Goal: Transaction & Acquisition: Book appointment/travel/reservation

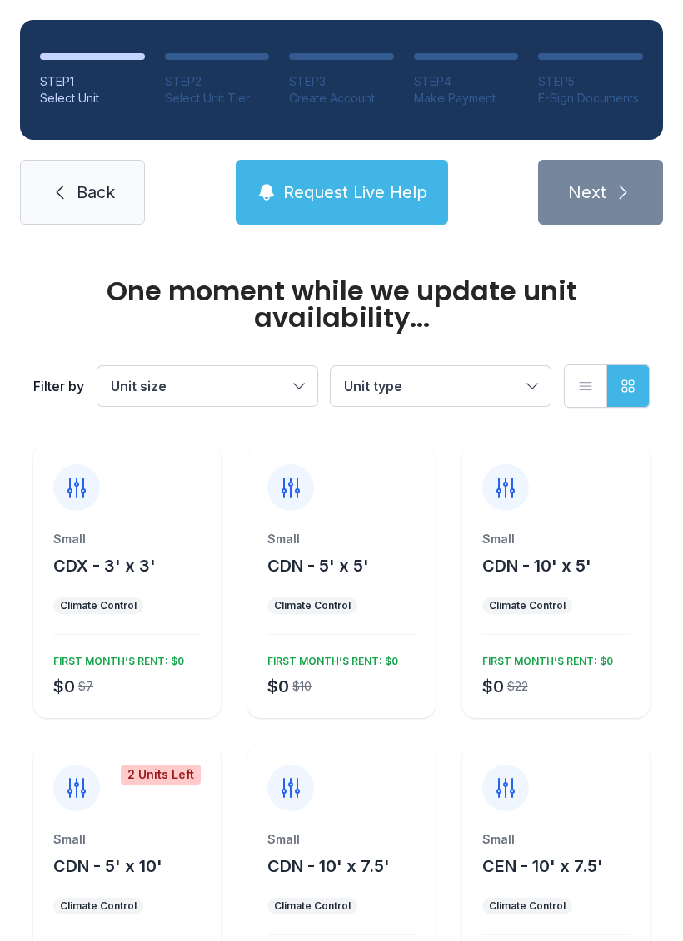
click at [305, 385] on button "Unit size" at bounding box center [207, 386] width 220 height 40
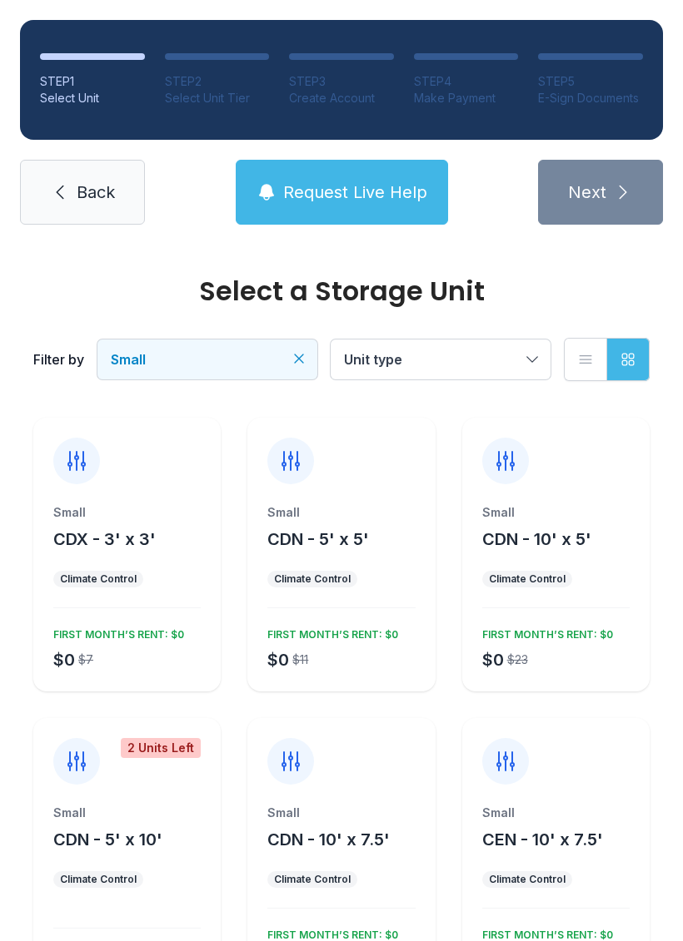
click at [529, 361] on button "Unit type" at bounding box center [440, 360] width 220 height 40
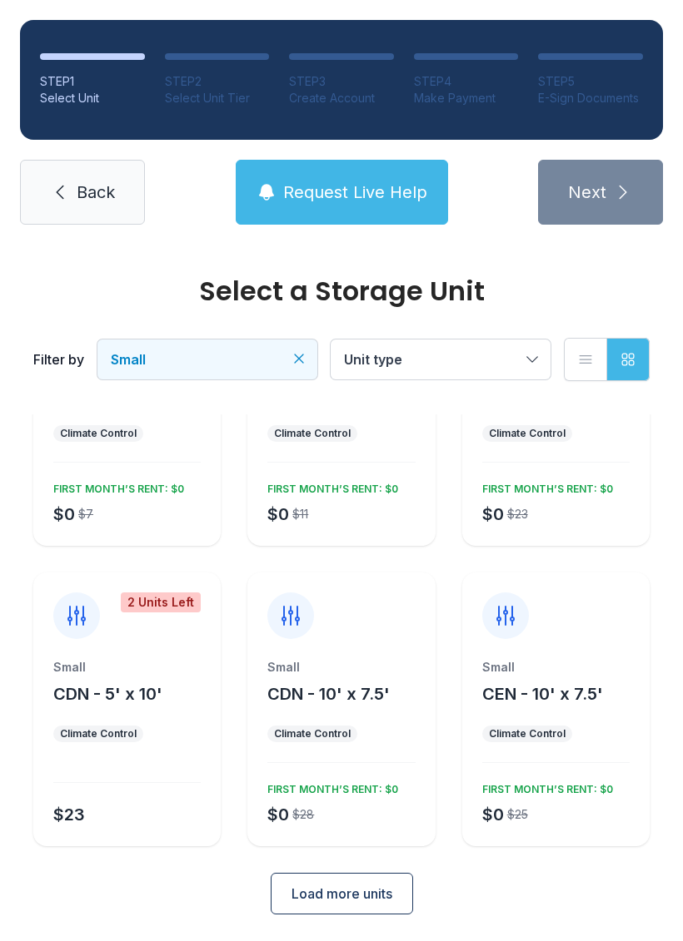
scroll to position [145, 0]
click at [536, 355] on button "Unit type" at bounding box center [440, 360] width 220 height 40
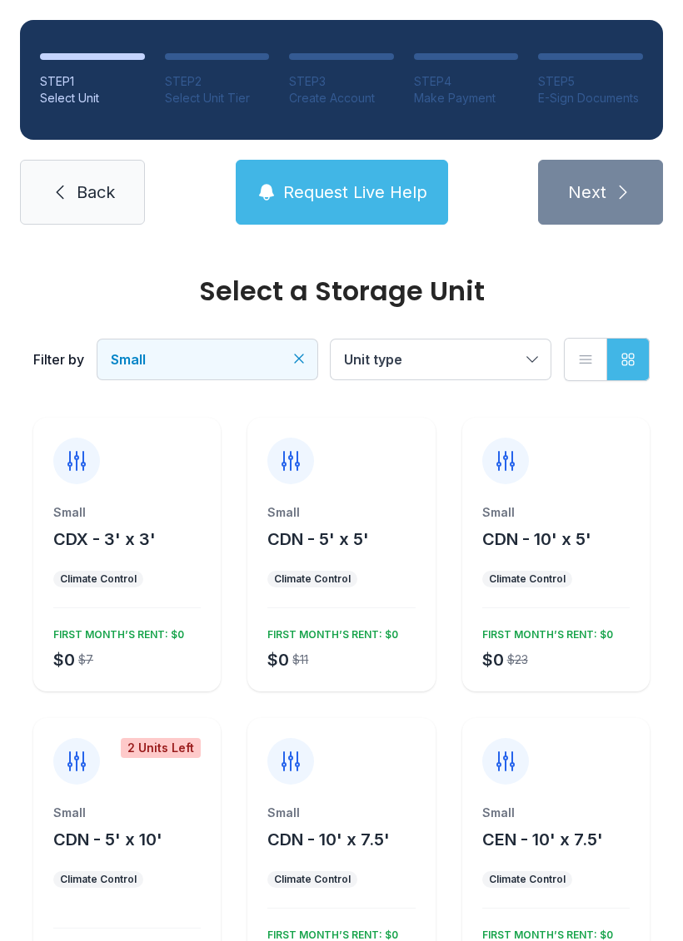
scroll to position [0, 0]
click at [349, 549] on button "CDN - 5' x 5'" at bounding box center [318, 539] width 102 height 23
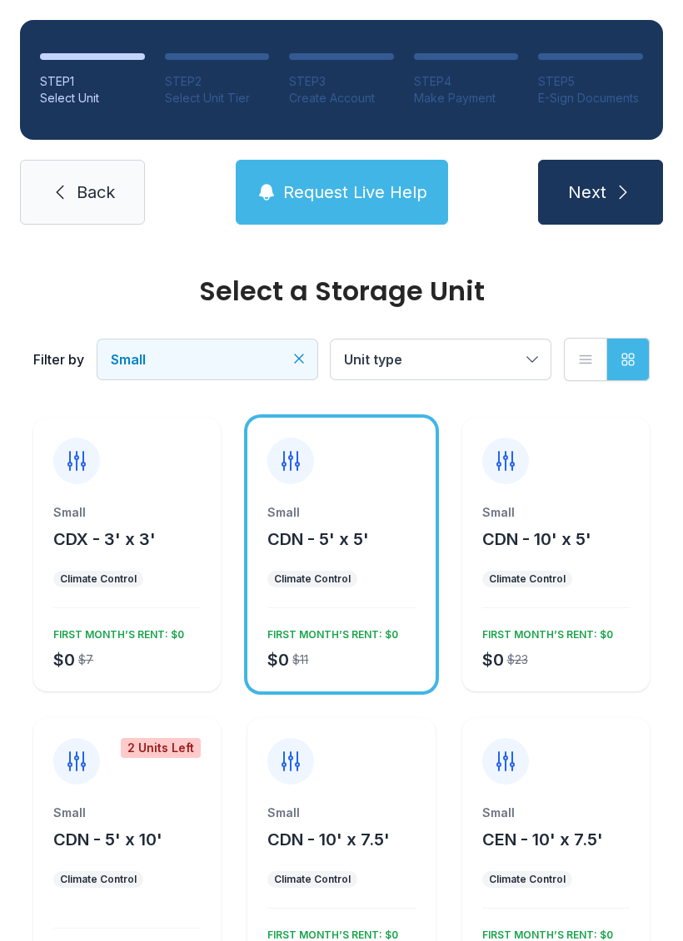
click at [613, 195] on icon "submit" at bounding box center [623, 192] width 20 height 20
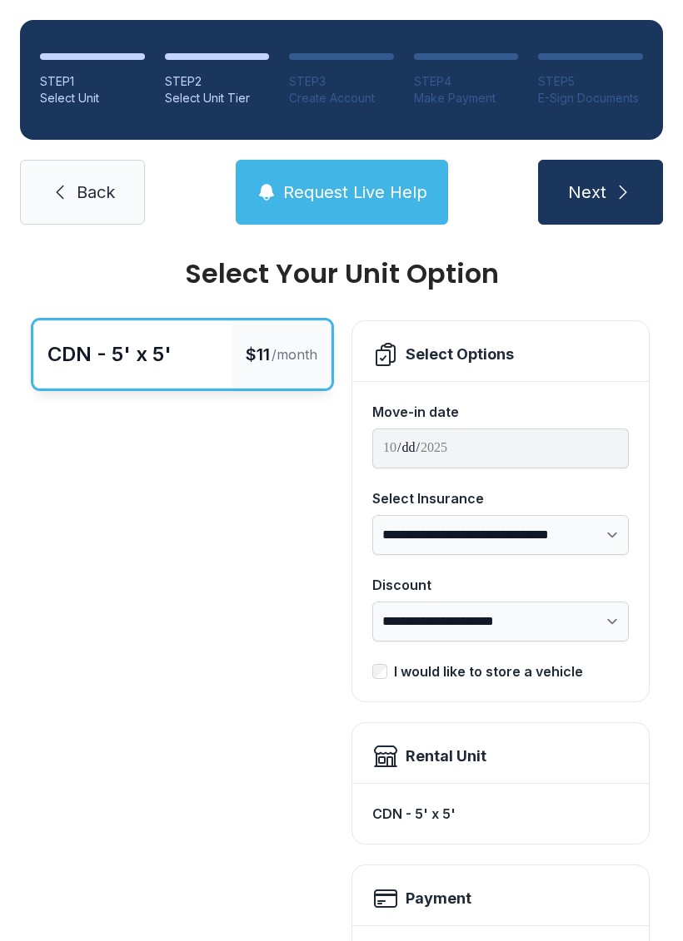
scroll to position [16, 0]
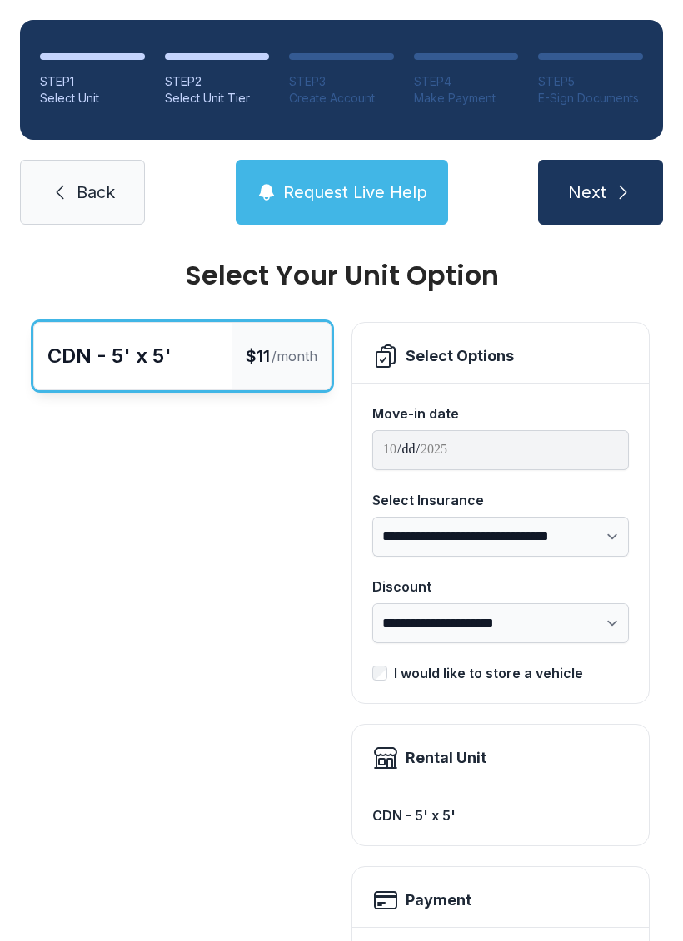
click at [393, 184] on span "Request Live Help" at bounding box center [355, 192] width 144 height 23
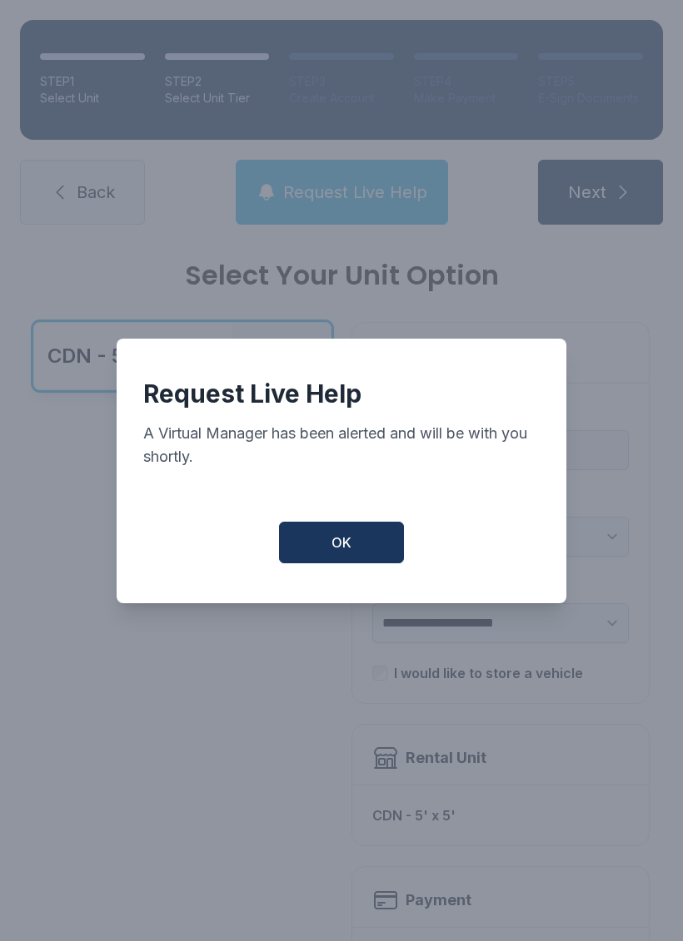
click at [326, 540] on button "OK" at bounding box center [341, 543] width 125 height 42
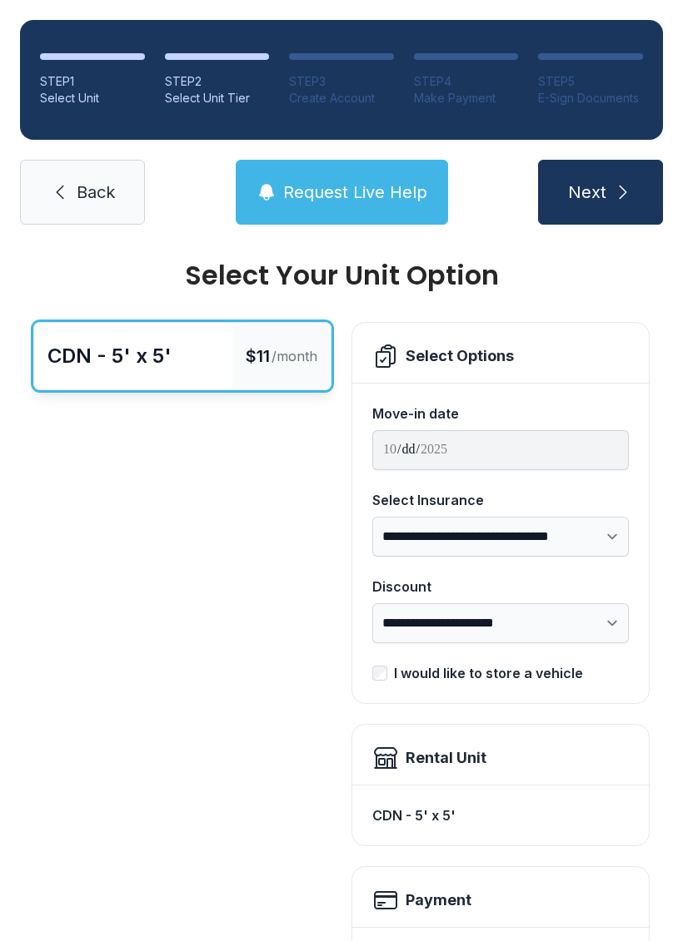
click at [363, 186] on span "Request Live Help" at bounding box center [355, 192] width 144 height 23
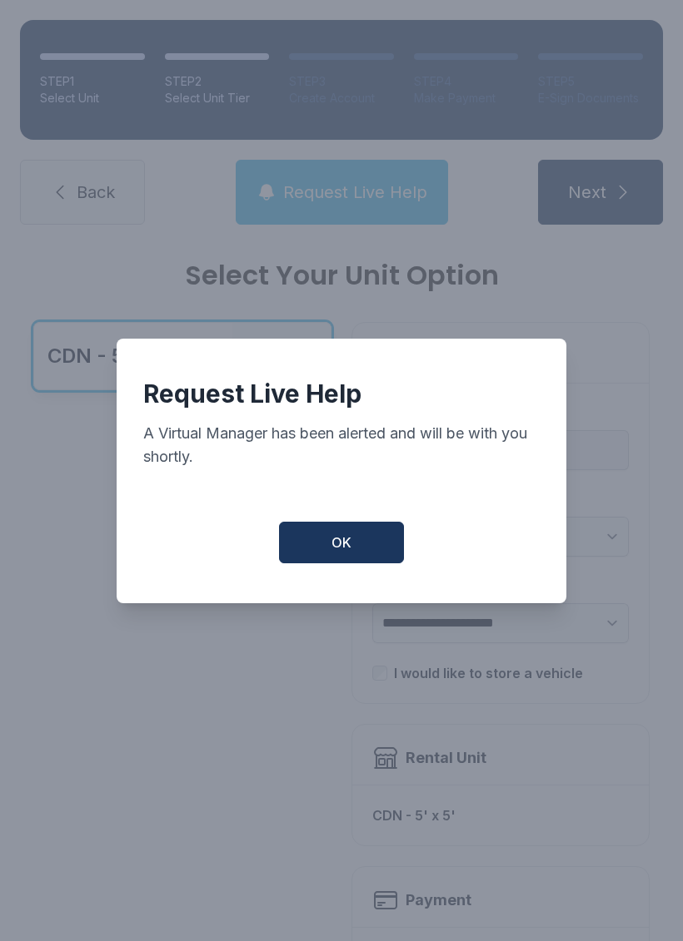
click at [359, 540] on button "OK" at bounding box center [341, 543] width 125 height 42
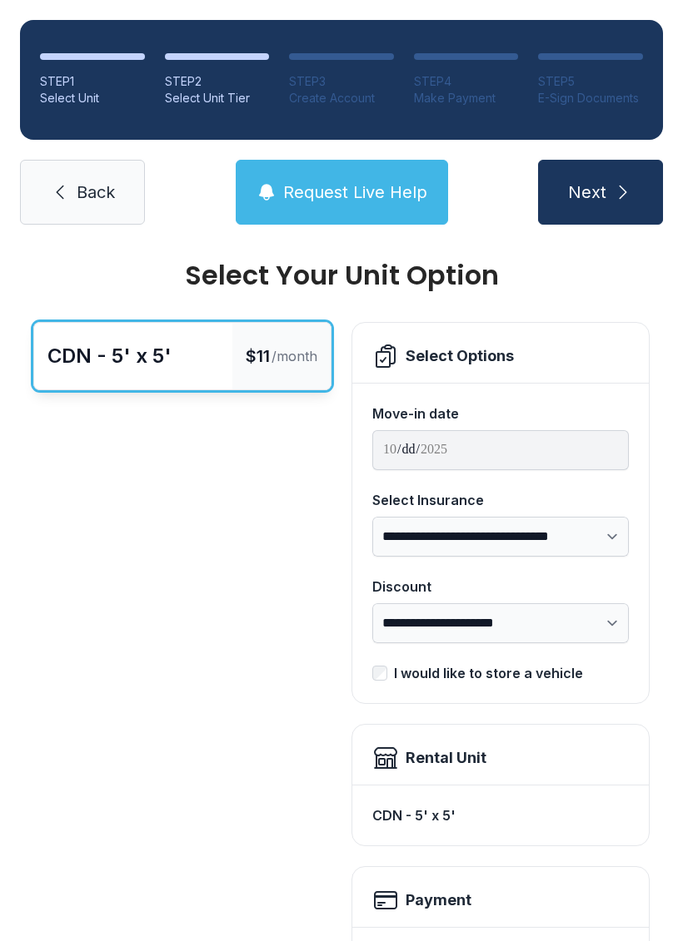
click at [627, 196] on icon "submit" at bounding box center [623, 192] width 20 height 20
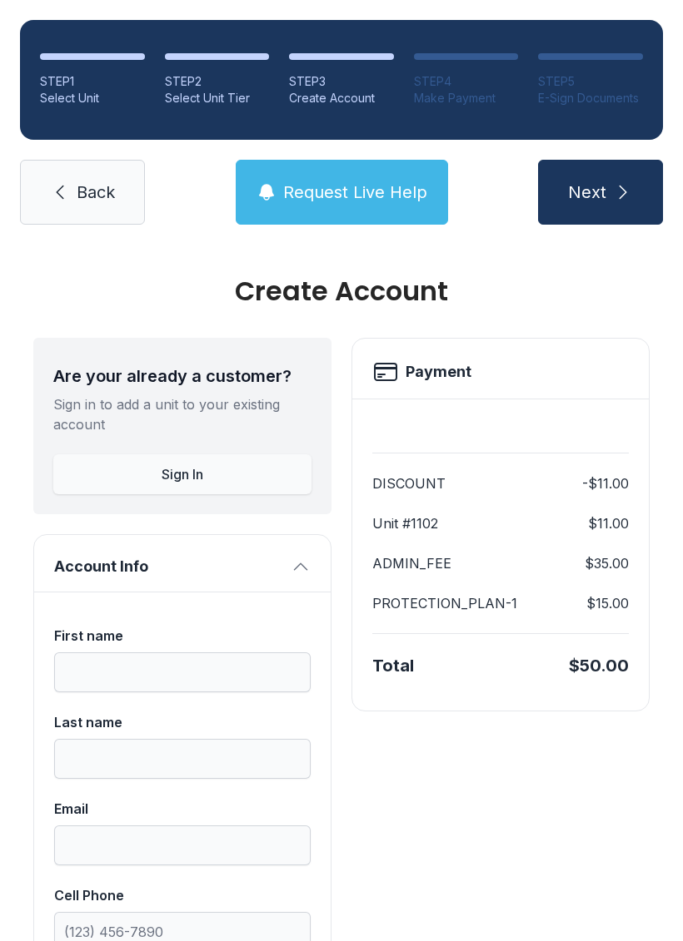
click at [87, 194] on span "Back" at bounding box center [96, 192] width 38 height 23
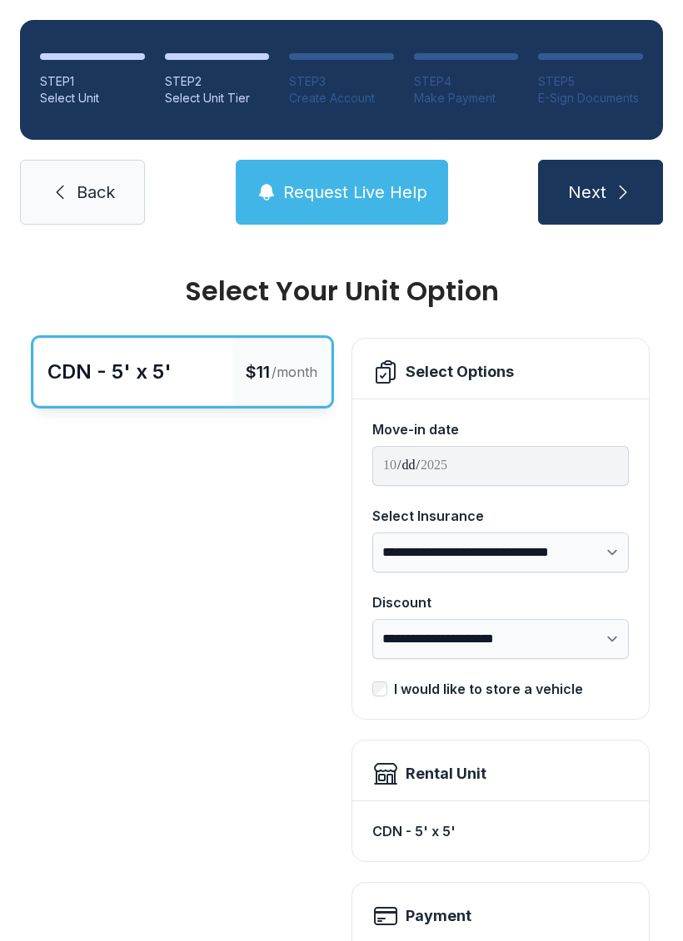
click at [92, 196] on span "Back" at bounding box center [96, 192] width 38 height 23
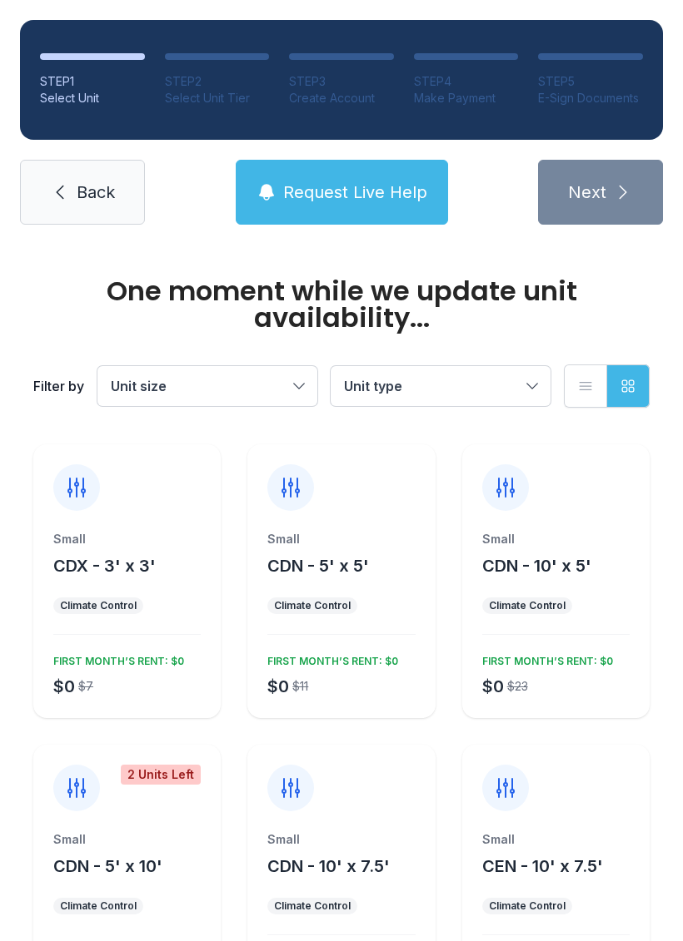
click at [77, 199] on span "Back" at bounding box center [96, 192] width 38 height 23
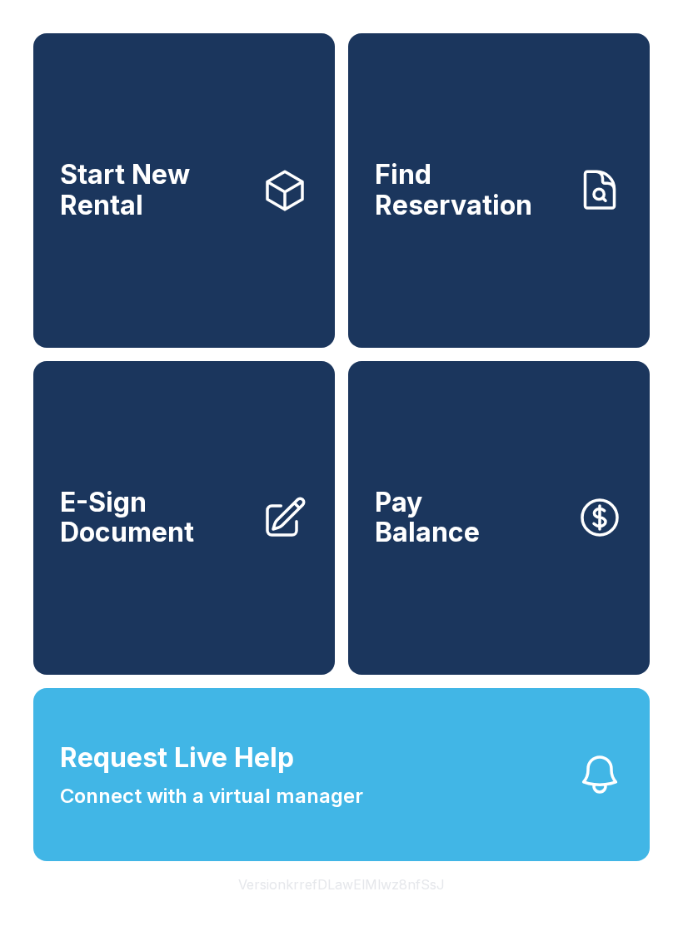
click at [76, 199] on span "Start New Rental" at bounding box center [154, 190] width 188 height 61
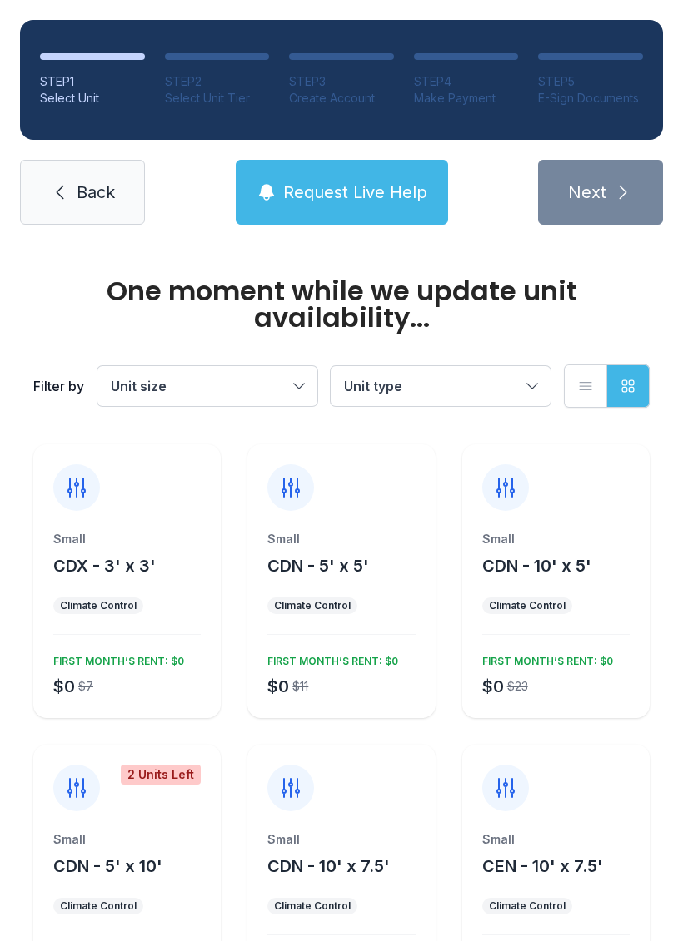
click at [73, 186] on link "Back" at bounding box center [82, 192] width 125 height 65
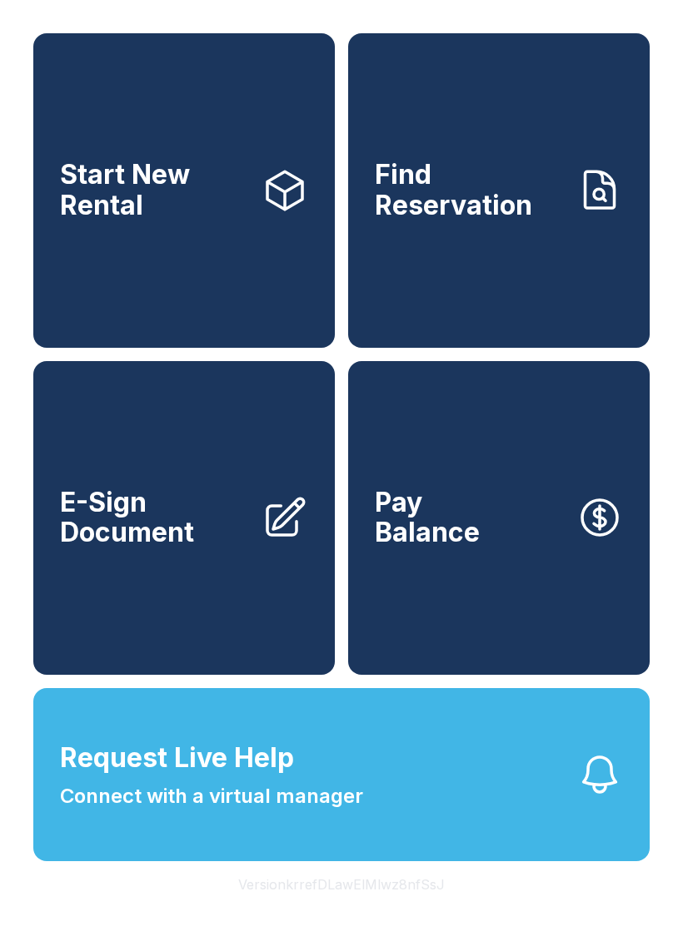
click at [71, 175] on span "Start New Rental" at bounding box center [154, 190] width 188 height 61
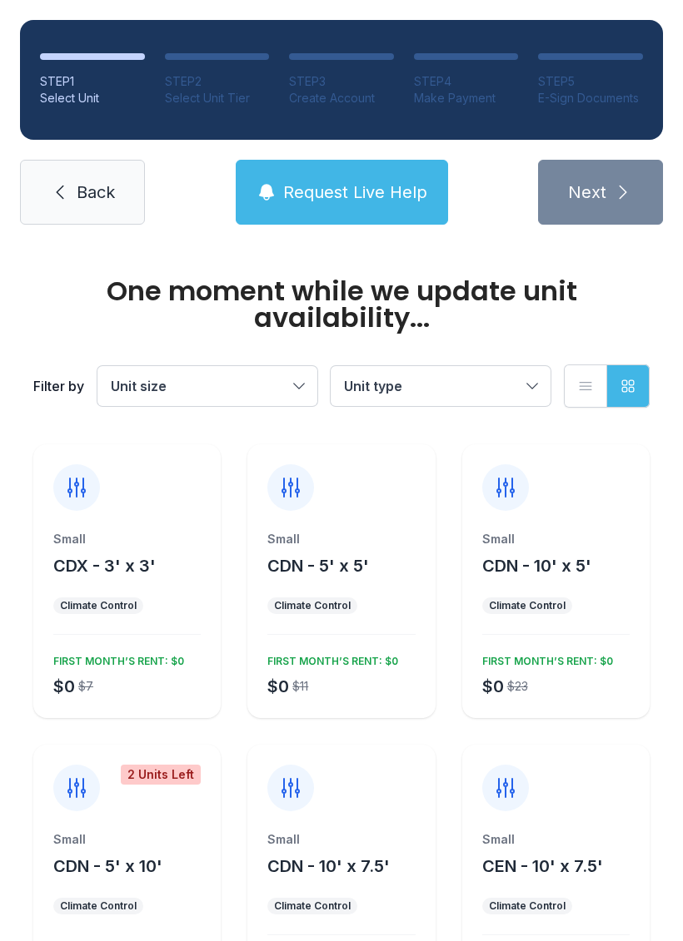
click at [90, 164] on link "Back" at bounding box center [82, 192] width 125 height 65
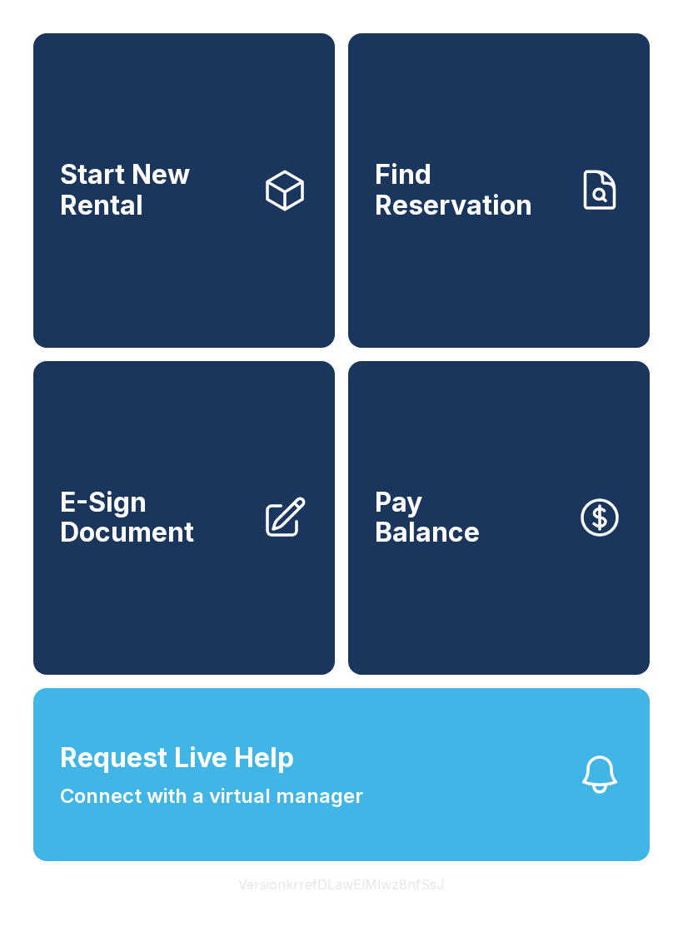
click at [299, 214] on icon at bounding box center [284, 190] width 47 height 47
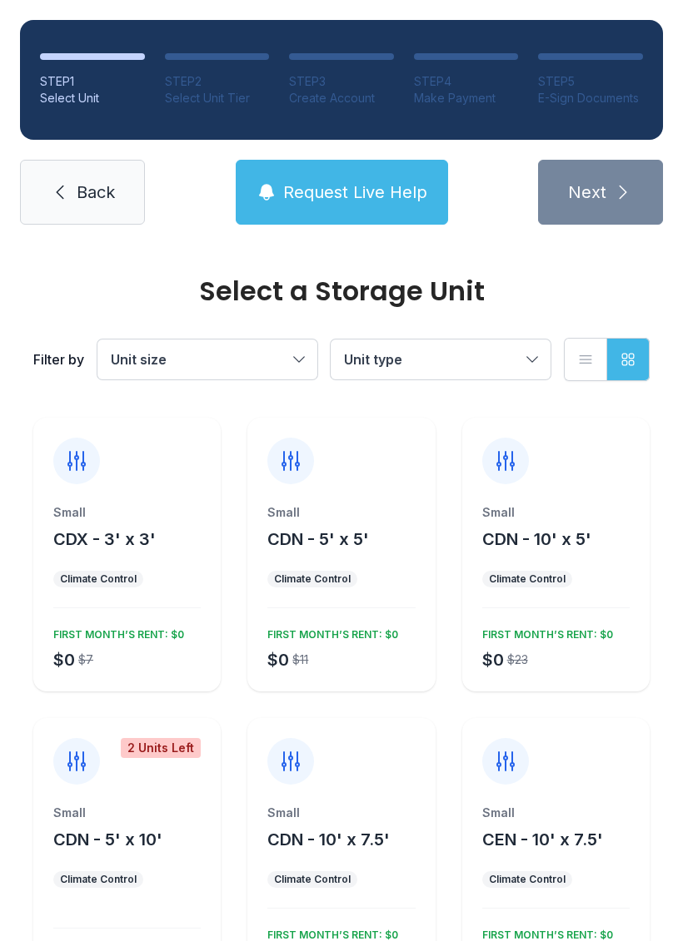
click at [371, 194] on span "Request Live Help" at bounding box center [355, 192] width 144 height 23
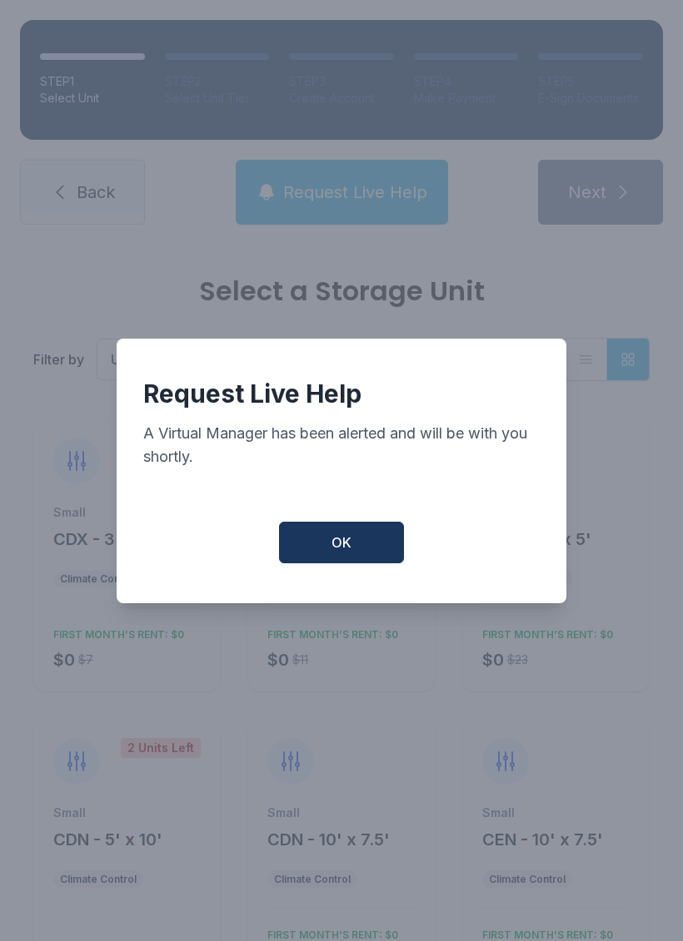
click at [365, 544] on button "OK" at bounding box center [341, 543] width 125 height 42
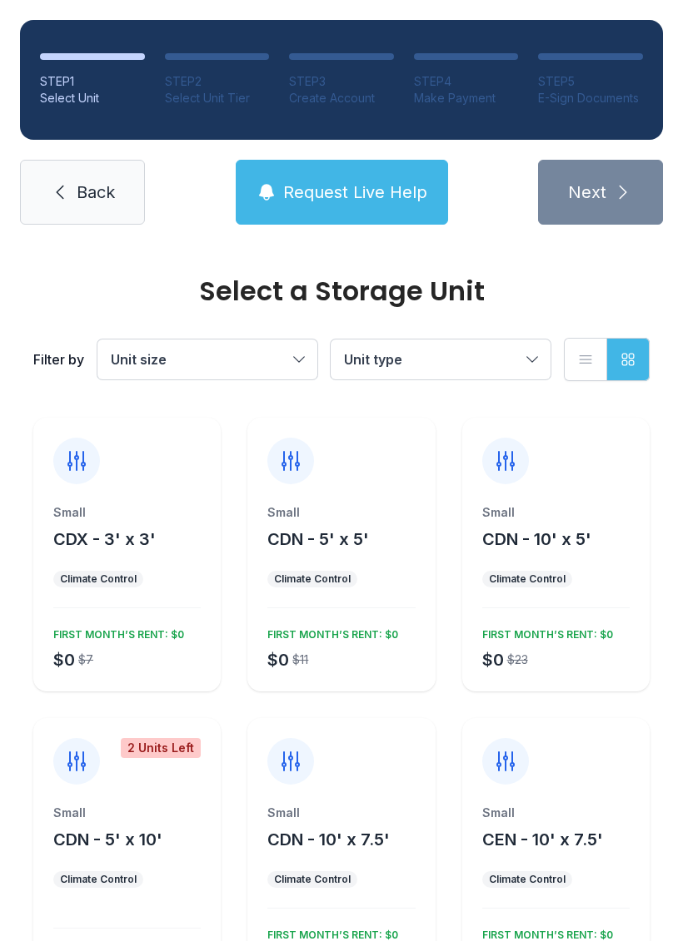
click at [402, 173] on button "Request Live Help" at bounding box center [342, 192] width 212 height 65
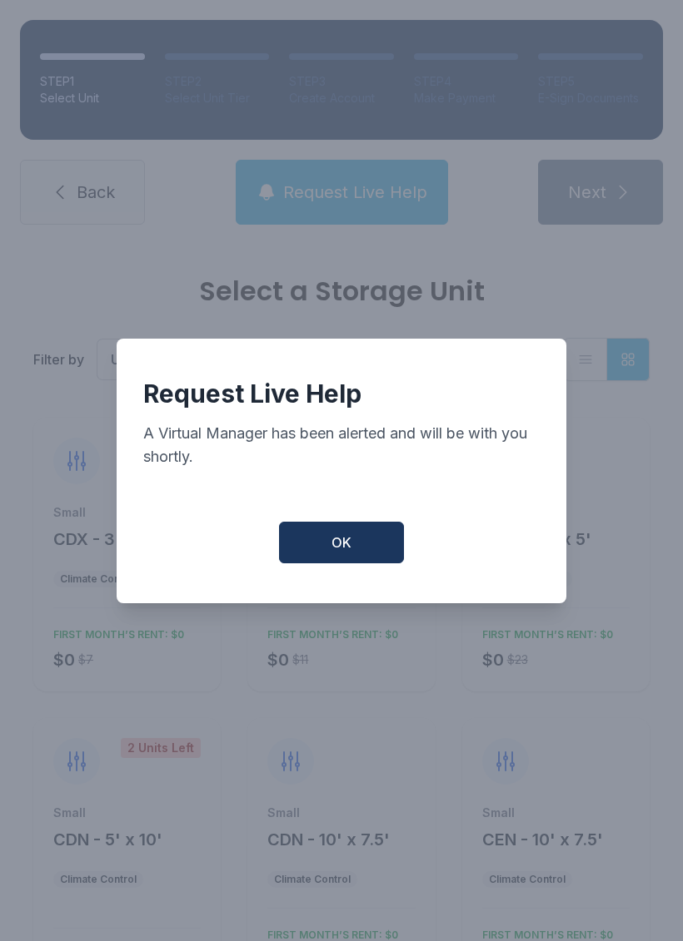
click at [356, 559] on button "OK" at bounding box center [341, 543] width 125 height 42
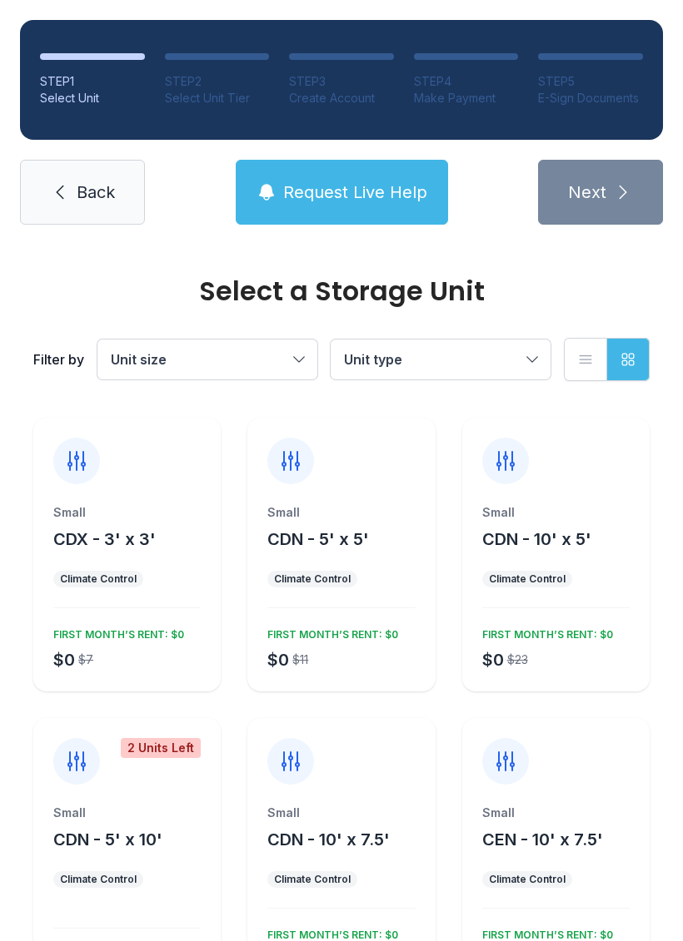
click at [540, 549] on span "CDN - 10' x 5'" at bounding box center [536, 539] width 109 height 20
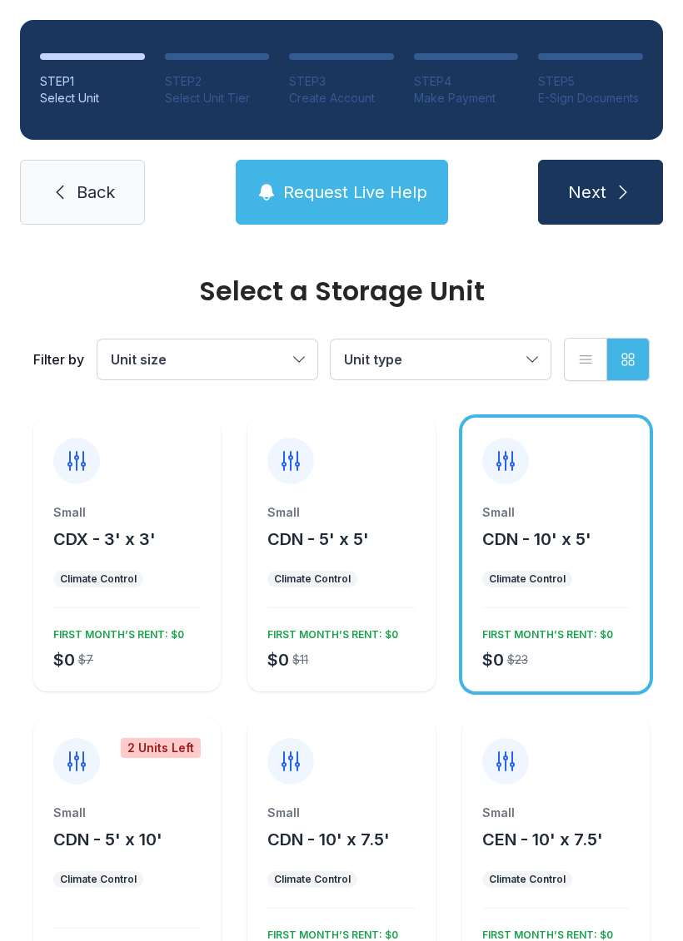
click at [125, 869] on div "Small CDN - 5' x 10' Climate Control $23" at bounding box center [126, 898] width 187 height 187
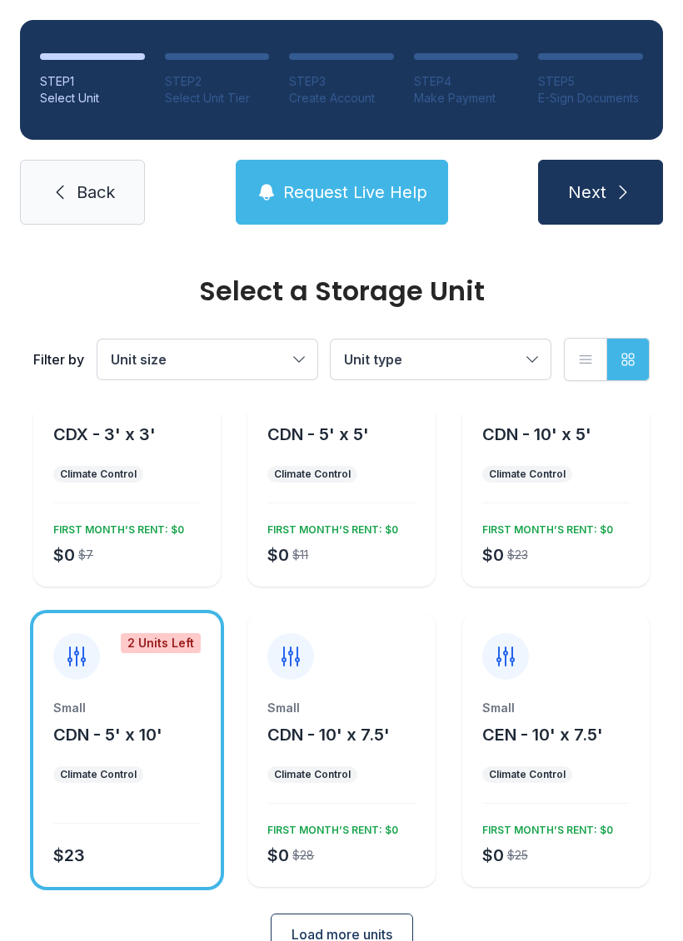
scroll to position [104, 0]
click at [160, 740] on span "CDN - 5' x 10'" at bounding box center [107, 736] width 109 height 20
click at [108, 742] on span "CDN - 5' x 10'" at bounding box center [107, 736] width 109 height 20
click at [87, 675] on div at bounding box center [76, 657] width 47 height 47
click at [98, 866] on div "$23" at bounding box center [124, 853] width 154 height 30
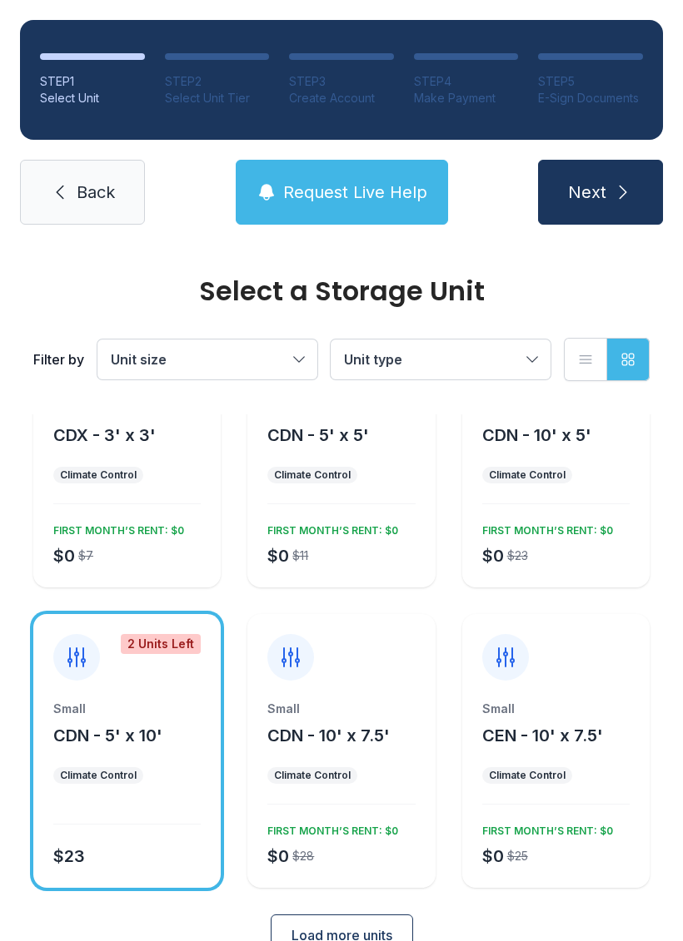
click at [623, 184] on icon "submit" at bounding box center [623, 192] width 20 height 20
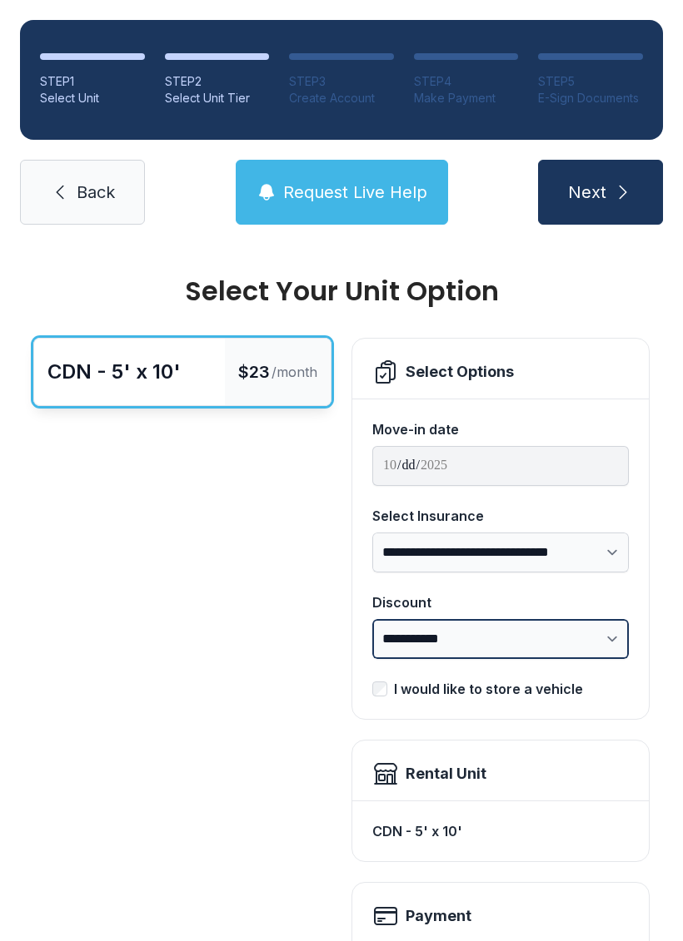
click at [613, 633] on select "**********" at bounding box center [500, 639] width 256 height 40
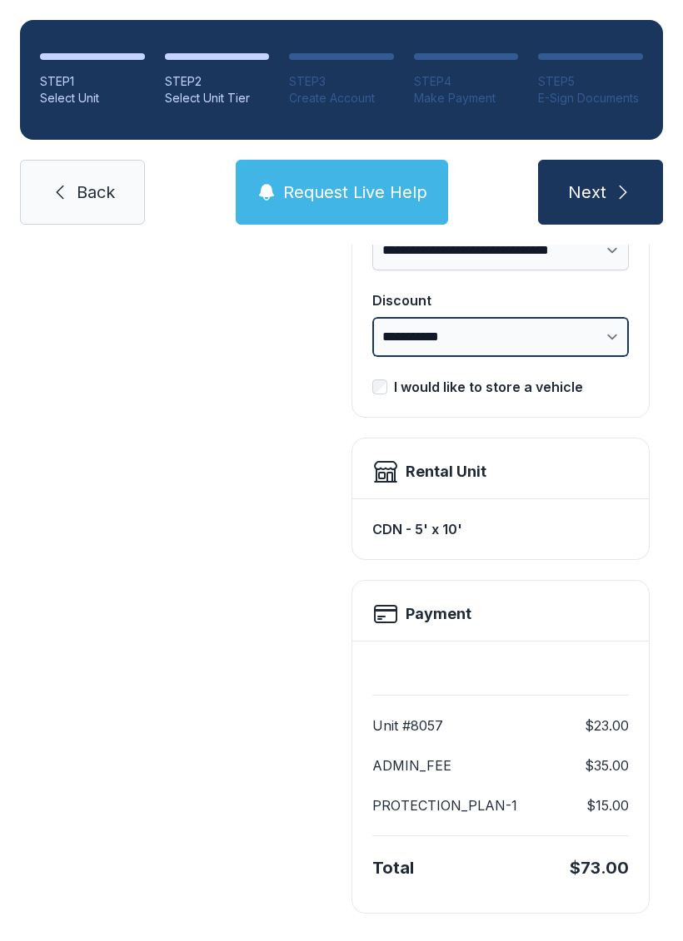
scroll to position [300, 0]
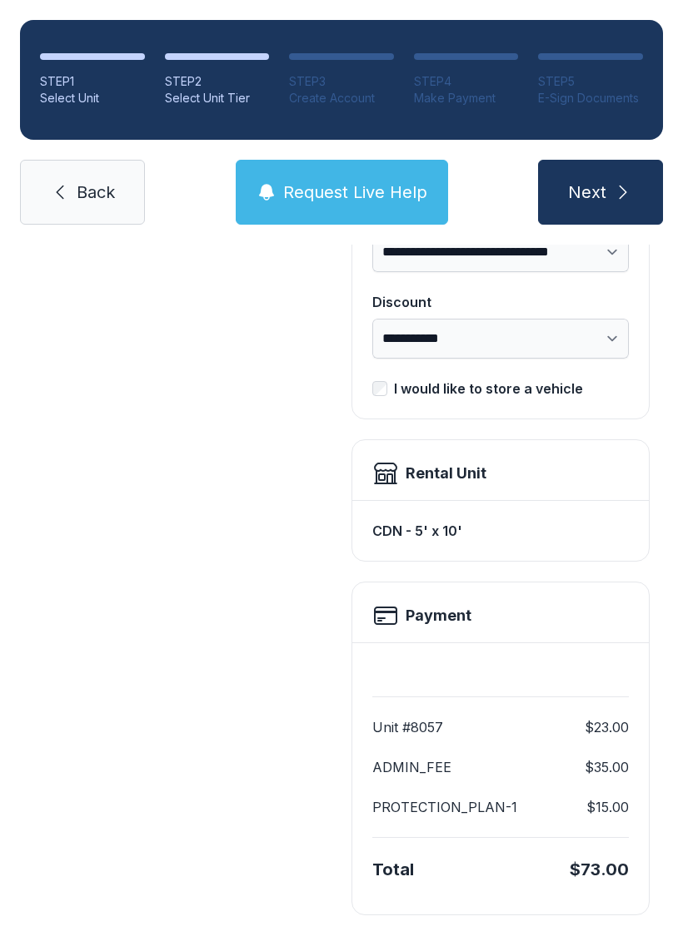
click at [614, 178] on button "Next" at bounding box center [600, 192] width 125 height 65
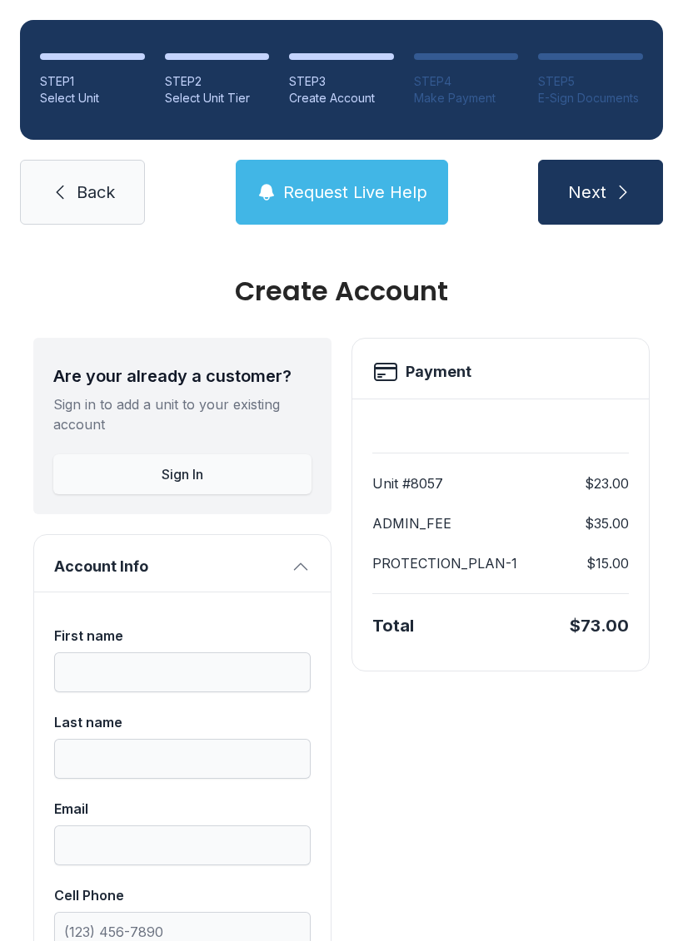
click at [107, 195] on span "Back" at bounding box center [96, 192] width 38 height 23
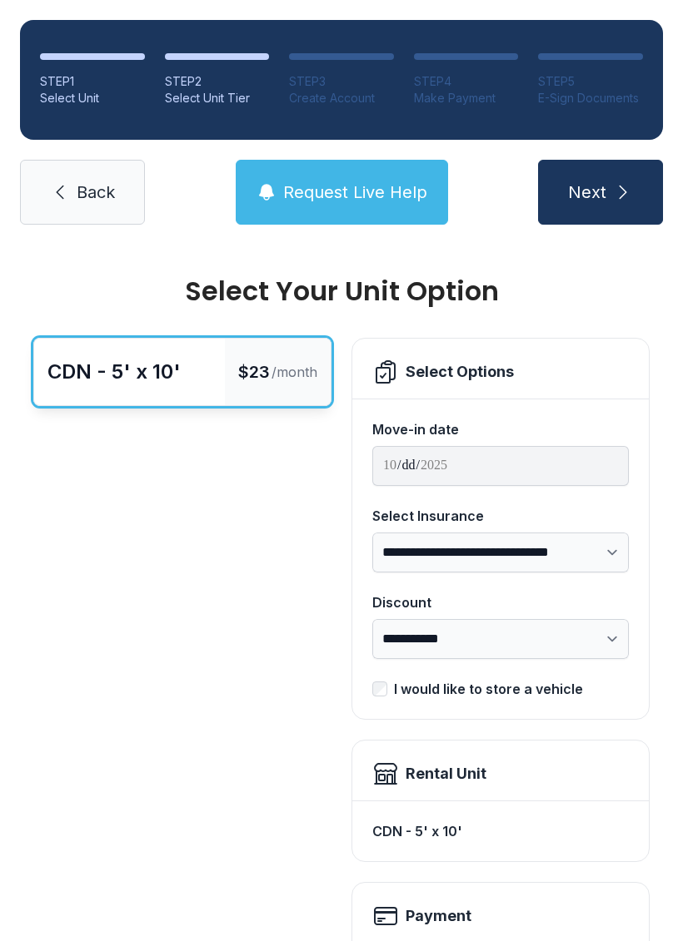
click at [92, 176] on link "Back" at bounding box center [82, 192] width 125 height 65
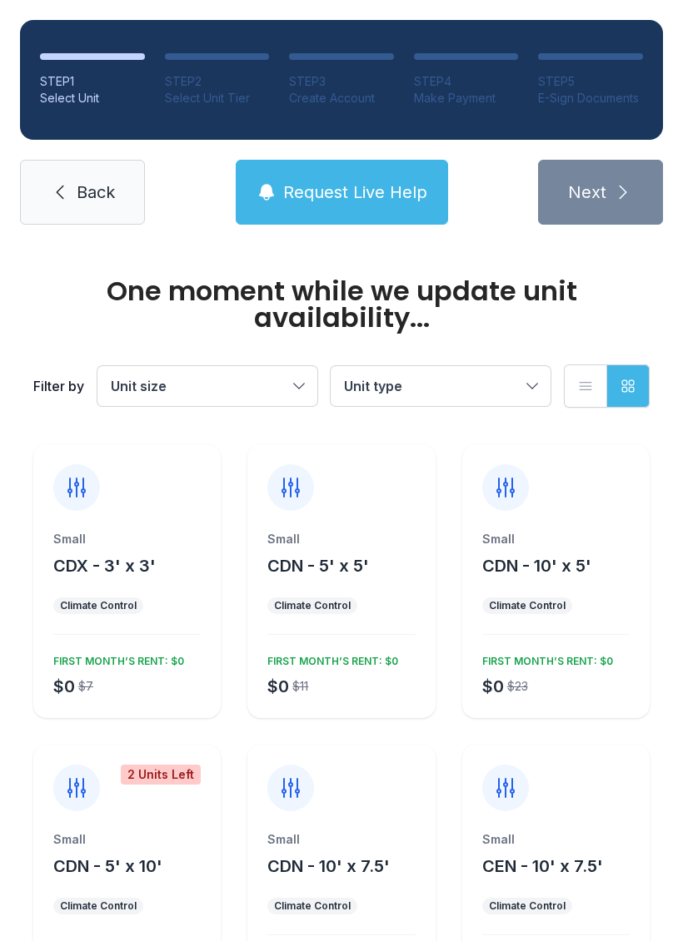
click at [77, 201] on span "Back" at bounding box center [96, 192] width 38 height 23
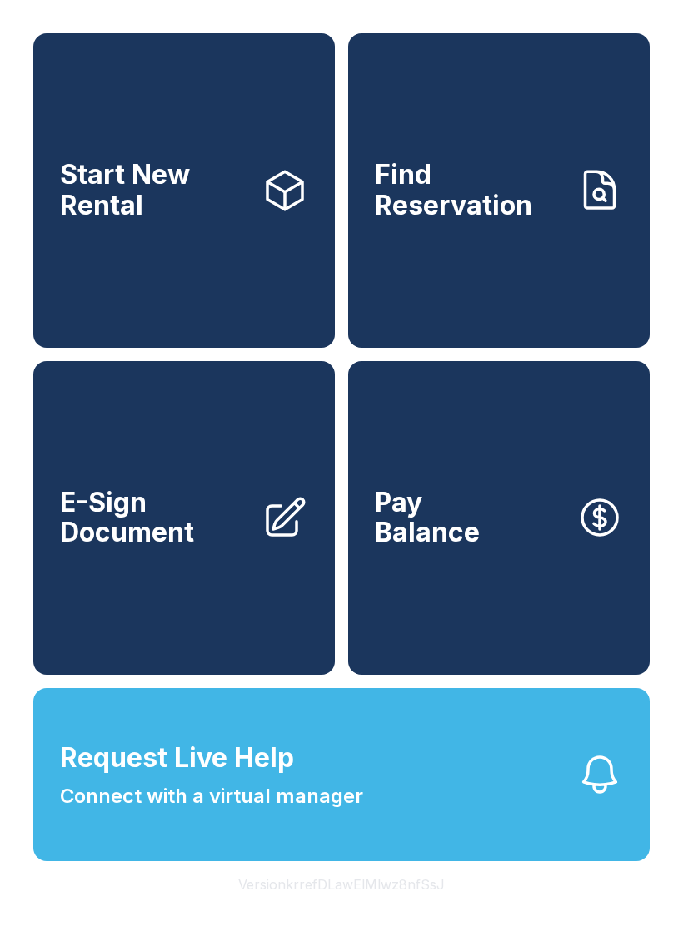
click at [93, 193] on span "Start New Rental" at bounding box center [154, 190] width 188 height 61
click at [111, 208] on span "Start New Rental" at bounding box center [154, 190] width 188 height 61
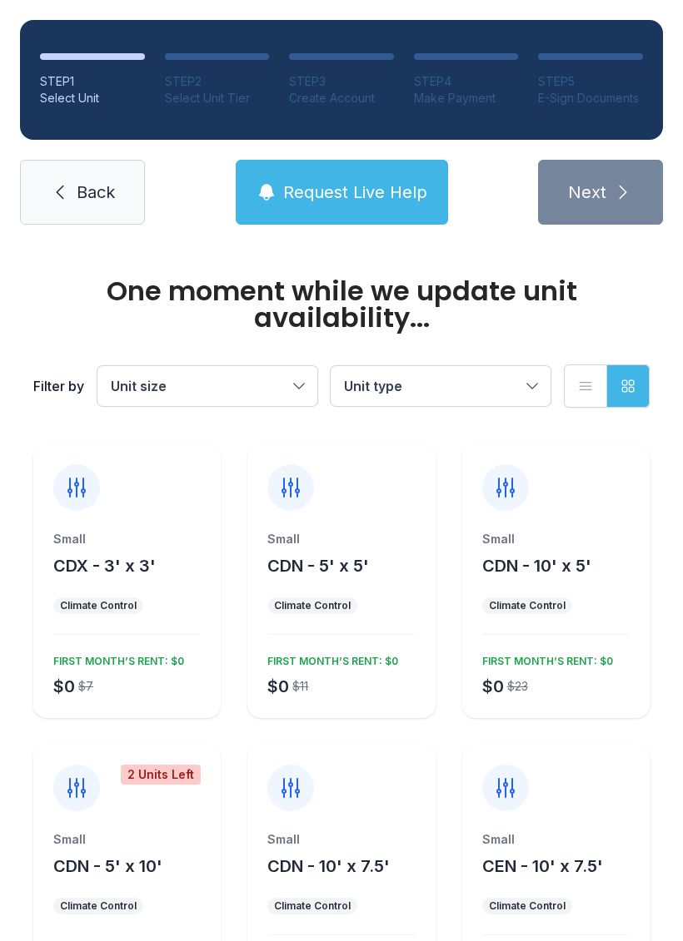
click at [111, 208] on link "Back" at bounding box center [82, 192] width 125 height 65
